Goal: Transaction & Acquisition: Download file/media

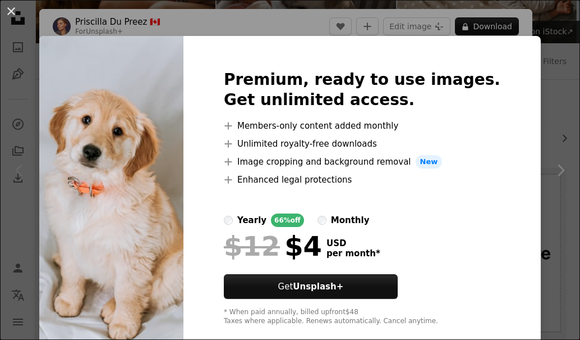
scroll to position [21, 0]
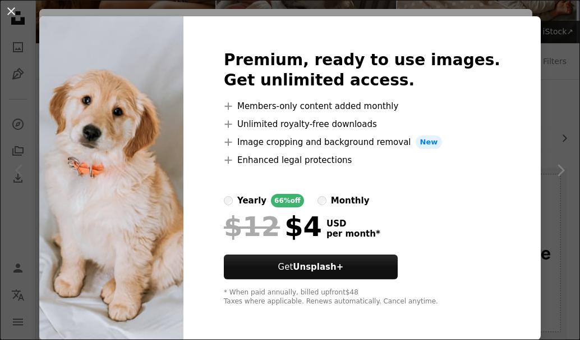
click at [90, 107] on img at bounding box center [111, 177] width 144 height 323
click at [160, 37] on img at bounding box center [111, 177] width 144 height 323
click at [10, 11] on button "An X shape" at bounding box center [10, 10] width 13 height 13
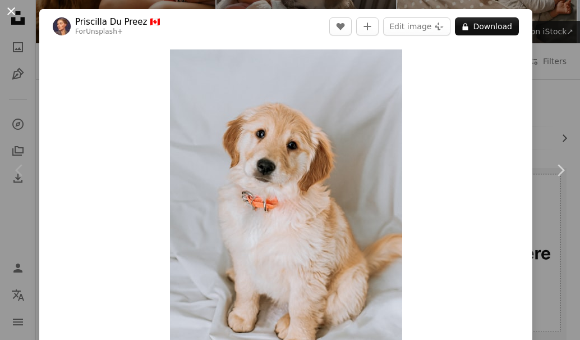
click at [16, 10] on button "An X shape" at bounding box center [10, 10] width 13 height 13
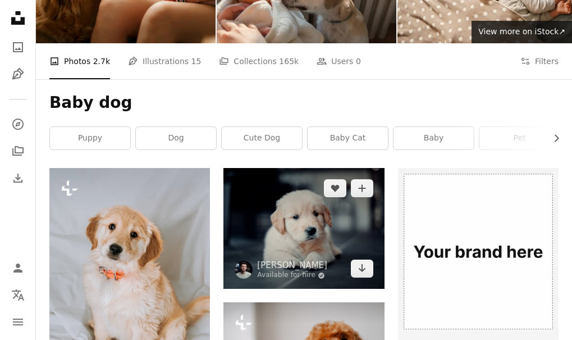
click at [265, 208] on img at bounding box center [303, 228] width 161 height 121
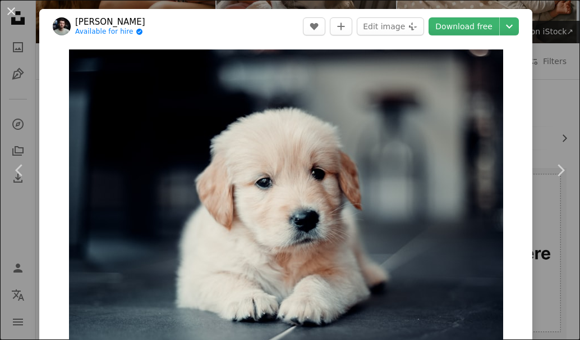
drag, startPoint x: 265, startPoint y: 208, endPoint x: 455, endPoint y: 42, distance: 253.0
click at [455, 42] on header "[PERSON_NAME] Vegt Available for hire A checkmark inside of a circle A heart A …" at bounding box center [285, 26] width 493 height 35
click at [450, 28] on link "Download free" at bounding box center [464, 26] width 71 height 18
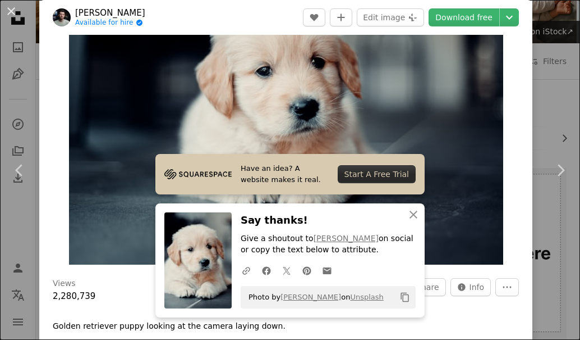
scroll to position [112, 0]
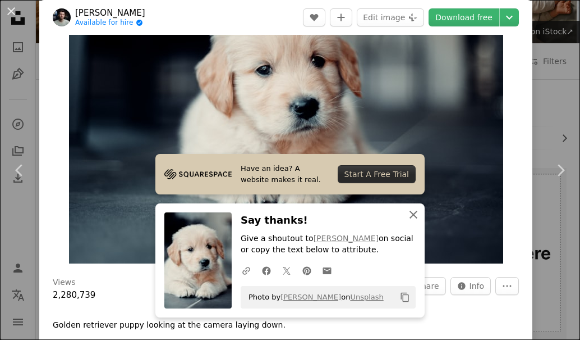
click at [403, 213] on button "An X shape Close" at bounding box center [414, 214] width 22 height 22
